Goal: Find specific page/section: Find specific page/section

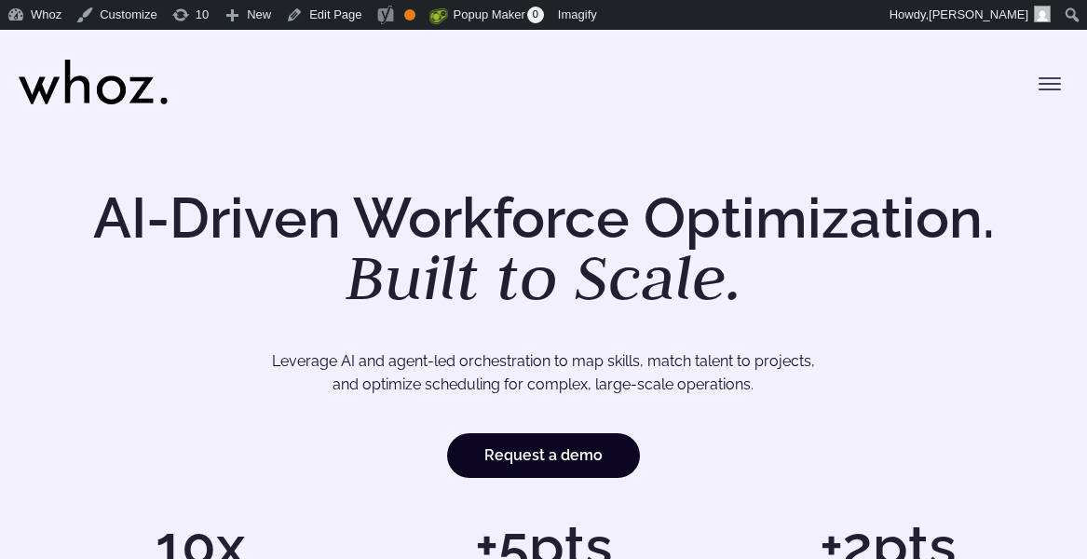
click at [1054, 76] on icon "Toggle menu" at bounding box center [1050, 84] width 22 height 22
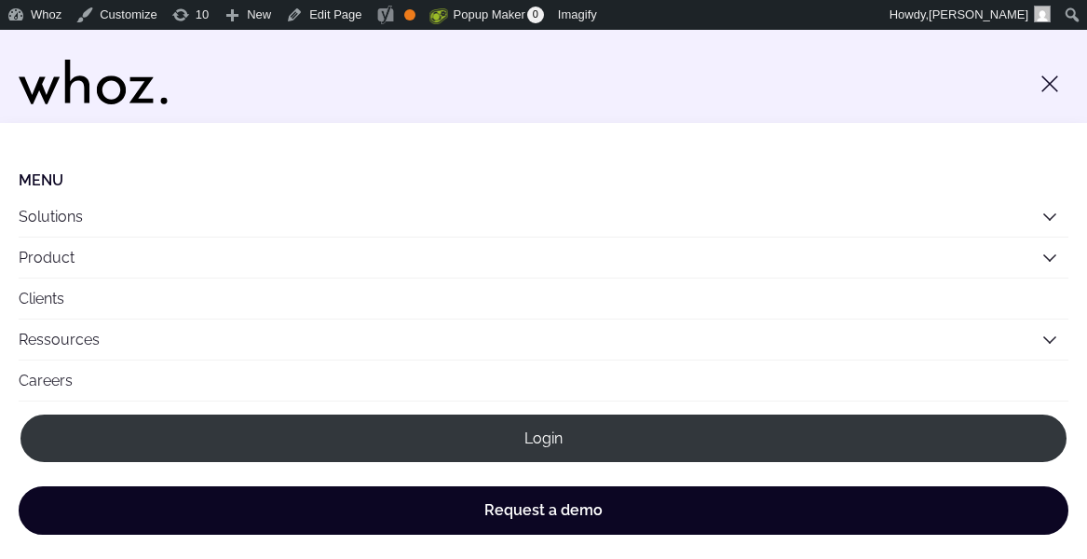
click at [431, 375] on link "Careers" at bounding box center [544, 380] width 1050 height 40
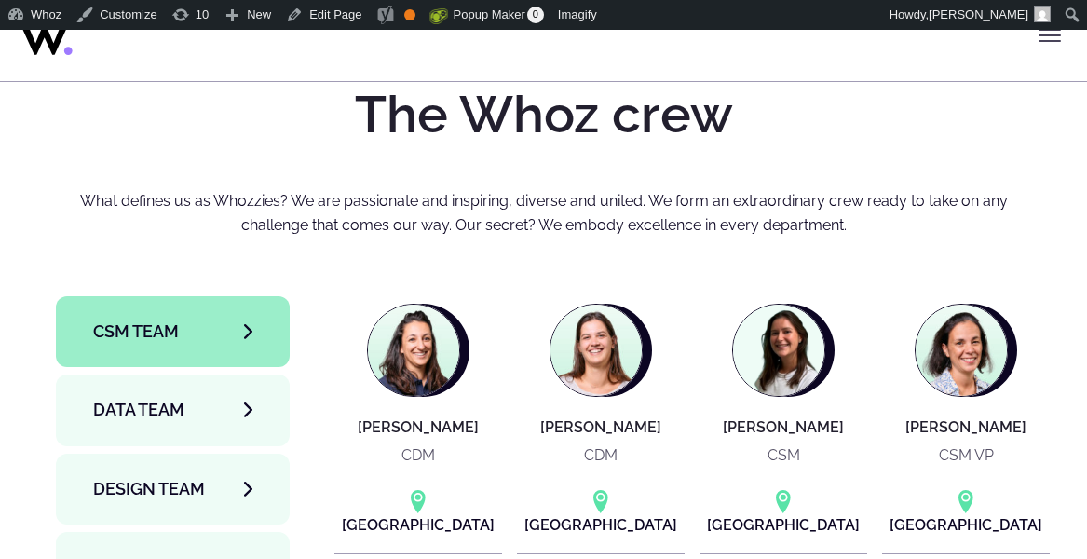
scroll to position [5939, 0]
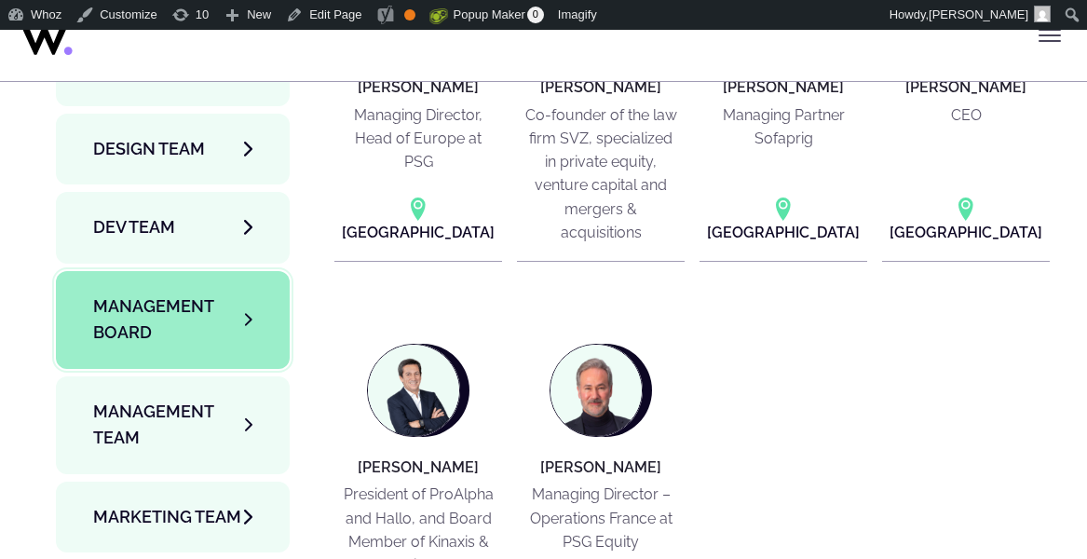
scroll to position [6277, 0]
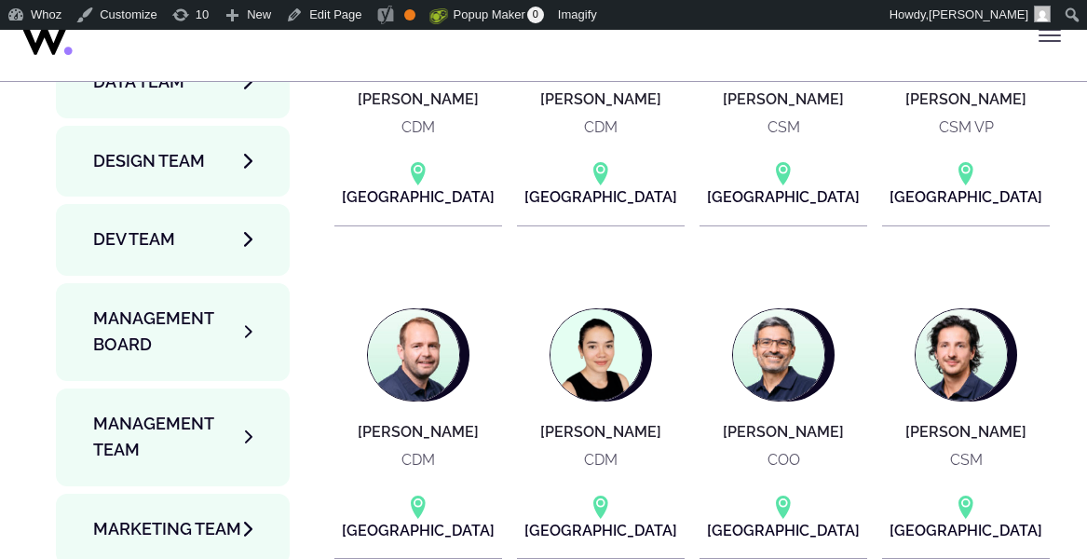
scroll to position [6259, 0]
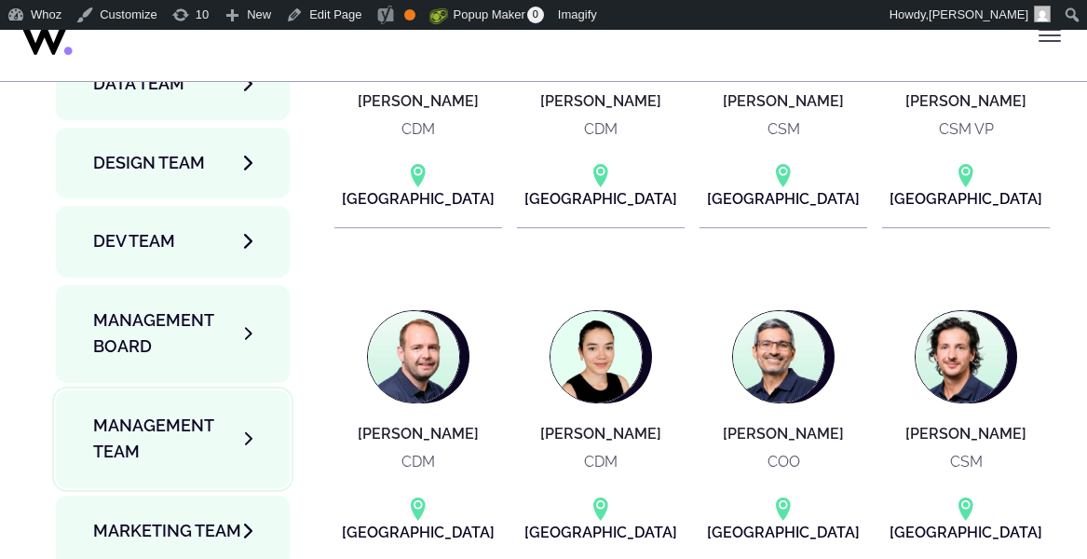
click at [232, 413] on span "Management Team" at bounding box center [169, 439] width 152 height 53
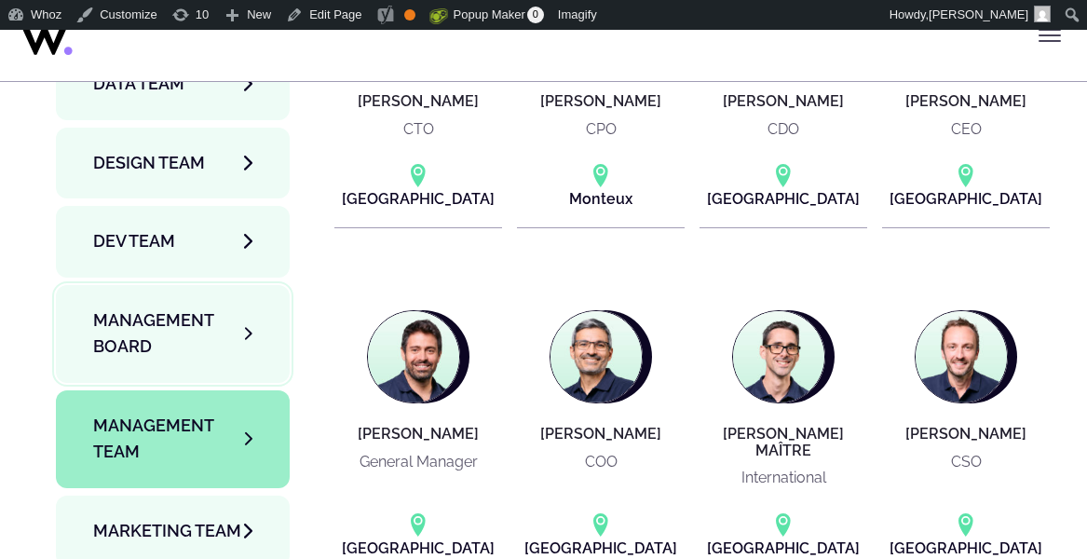
click at [245, 307] on span "Management Board" at bounding box center [169, 333] width 152 height 53
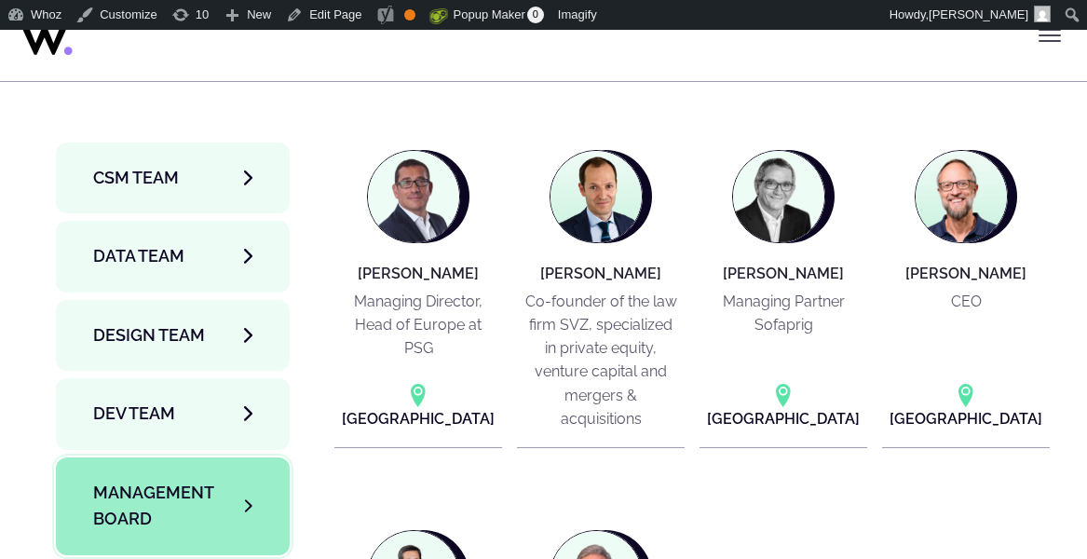
scroll to position [6088, 0]
